Goal: Check status: Check status

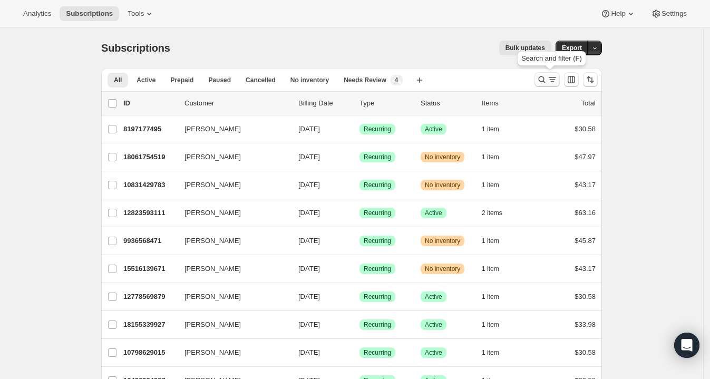
click at [546, 82] on icon "Search and filter results" at bounding box center [542, 79] width 11 height 11
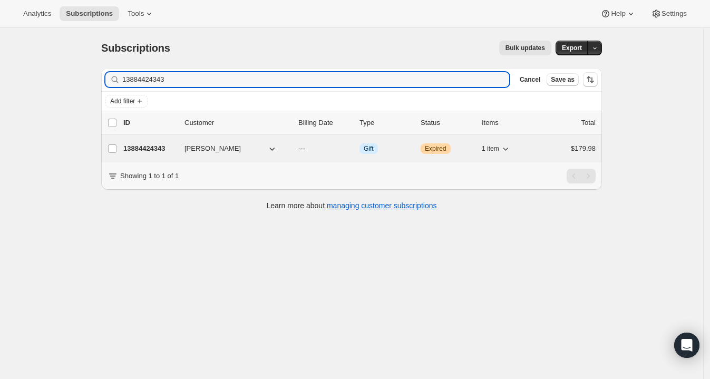
type input "13884424343"
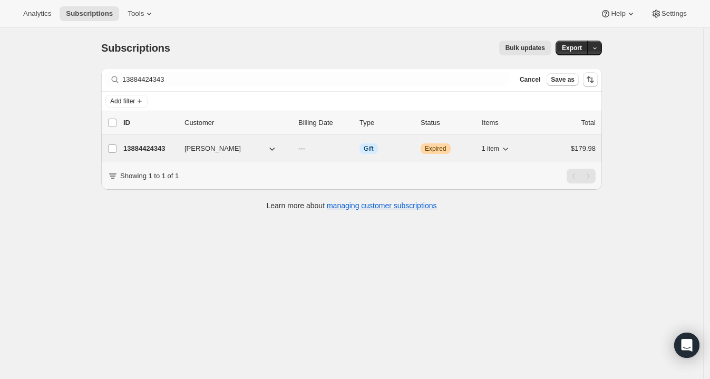
click at [153, 146] on p "13884424343" at bounding box center [149, 148] width 53 height 11
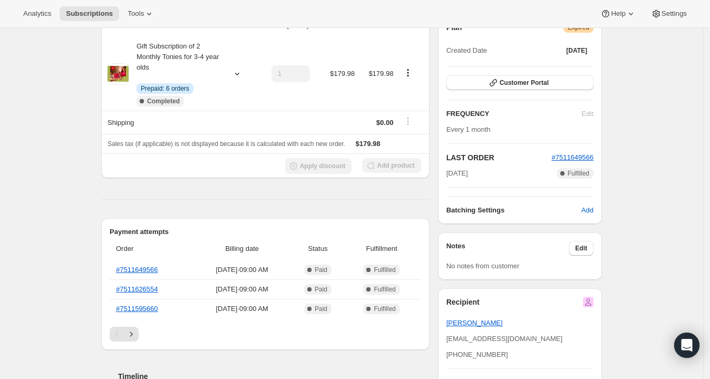
scroll to position [113, 0]
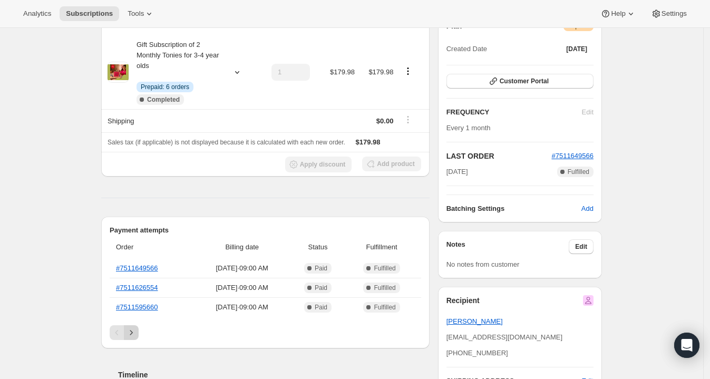
click at [137, 327] on icon "Next" at bounding box center [131, 332] width 11 height 11
click at [113, 335] on button "Previous" at bounding box center [117, 332] width 15 height 15
click at [142, 264] on link "#7511649566" at bounding box center [137, 268] width 42 height 8
click at [148, 288] on link "#7511626554" at bounding box center [137, 288] width 42 height 8
click at [140, 303] on link "#7511595660" at bounding box center [137, 307] width 42 height 8
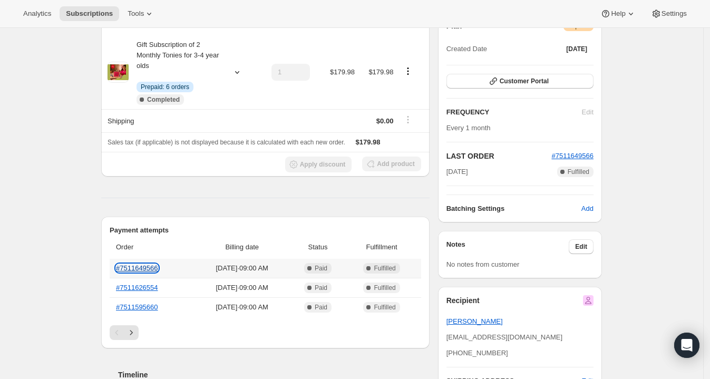
click at [150, 268] on link "#7511649566" at bounding box center [137, 268] width 42 height 8
